Goal: Information Seeking & Learning: Learn about a topic

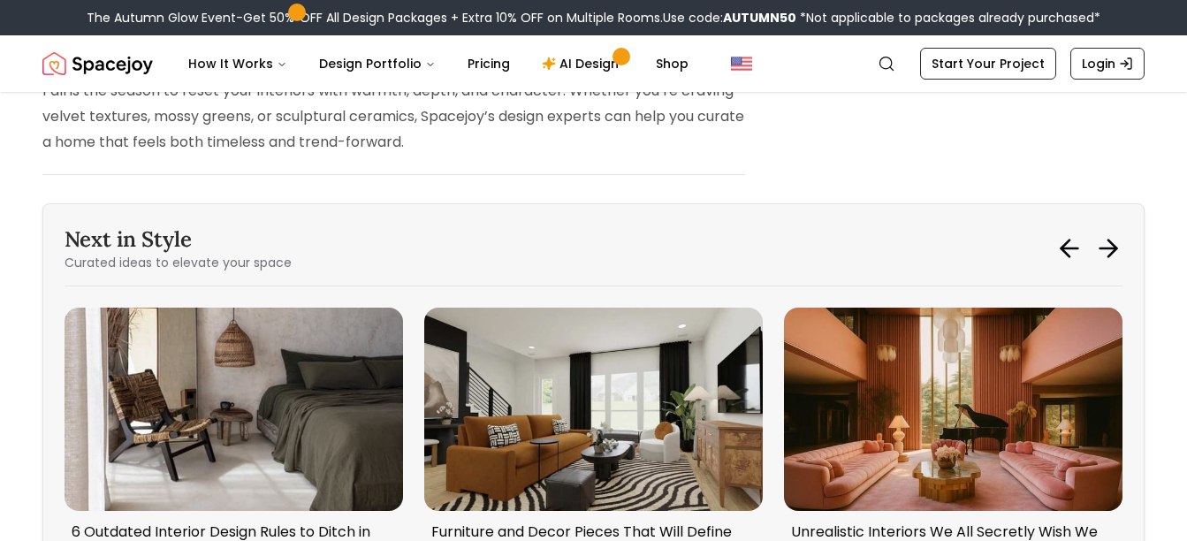
scroll to position [5267, 0]
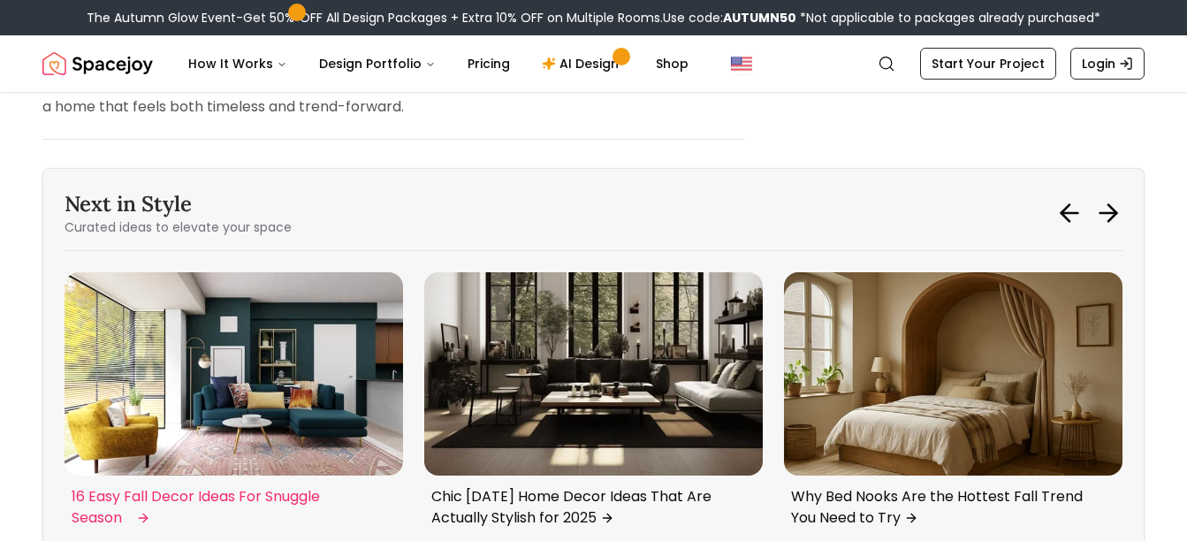
click at [270, 346] on img "6 / 6" at bounding box center [234, 373] width 338 height 203
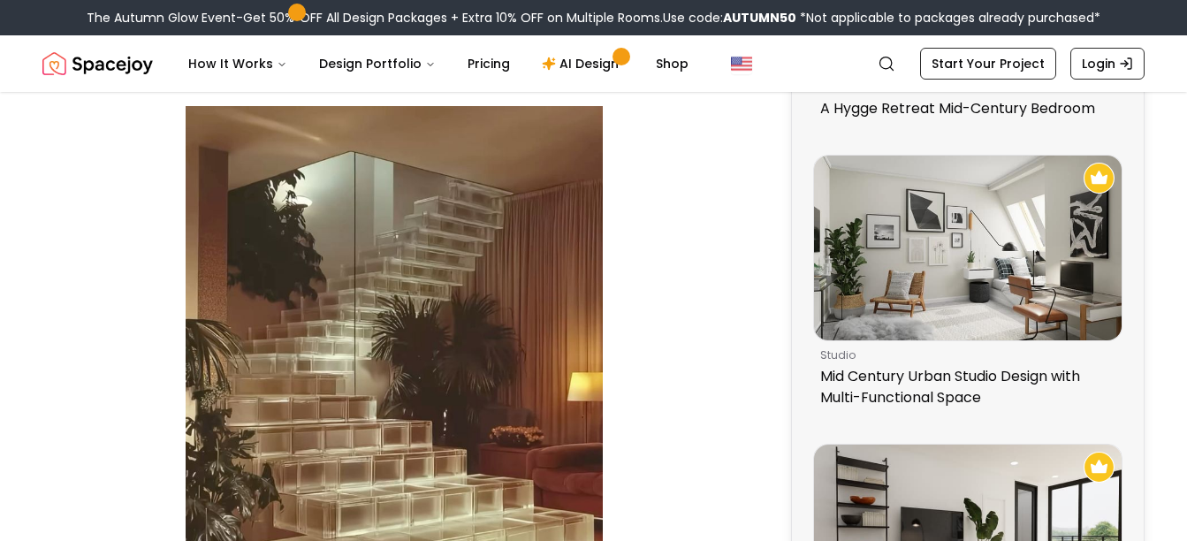
scroll to position [1166, 0]
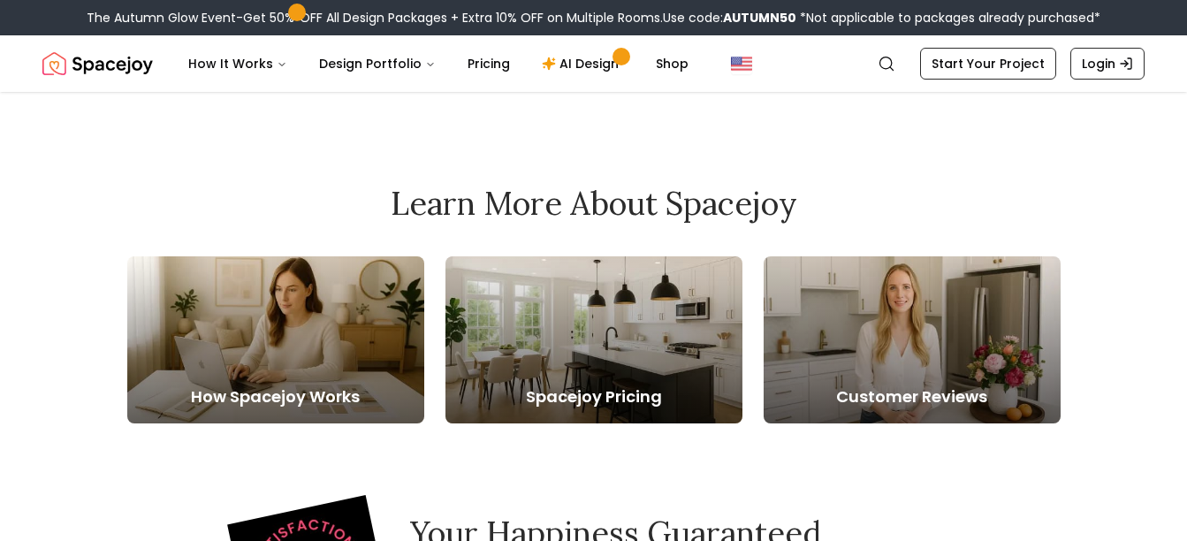
scroll to position [302, 0]
